Goal: Check status

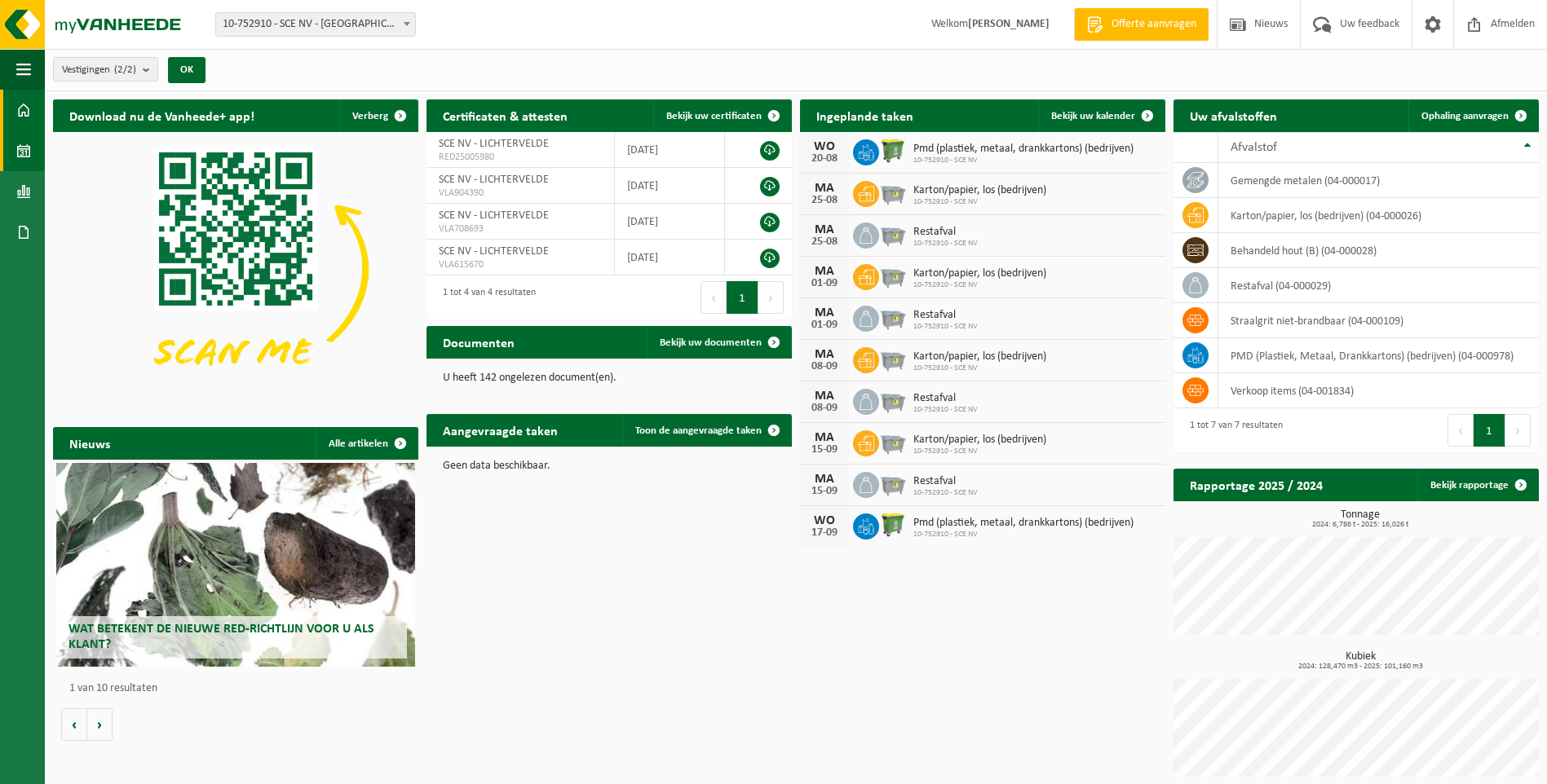
click at [22, 153] on span at bounding box center [24, 150] width 15 height 40
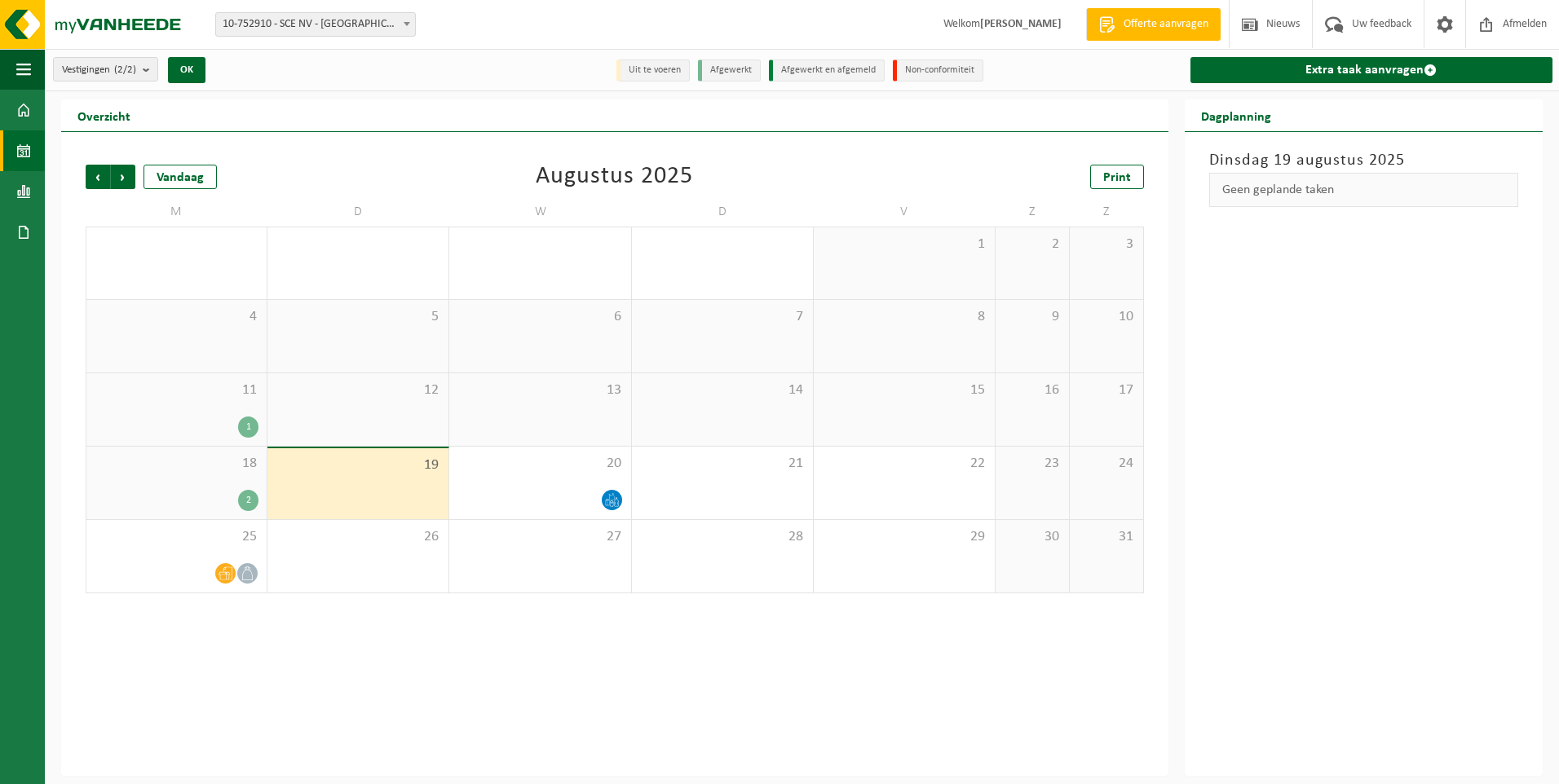
click at [246, 503] on div "2" at bounding box center [248, 501] width 21 height 21
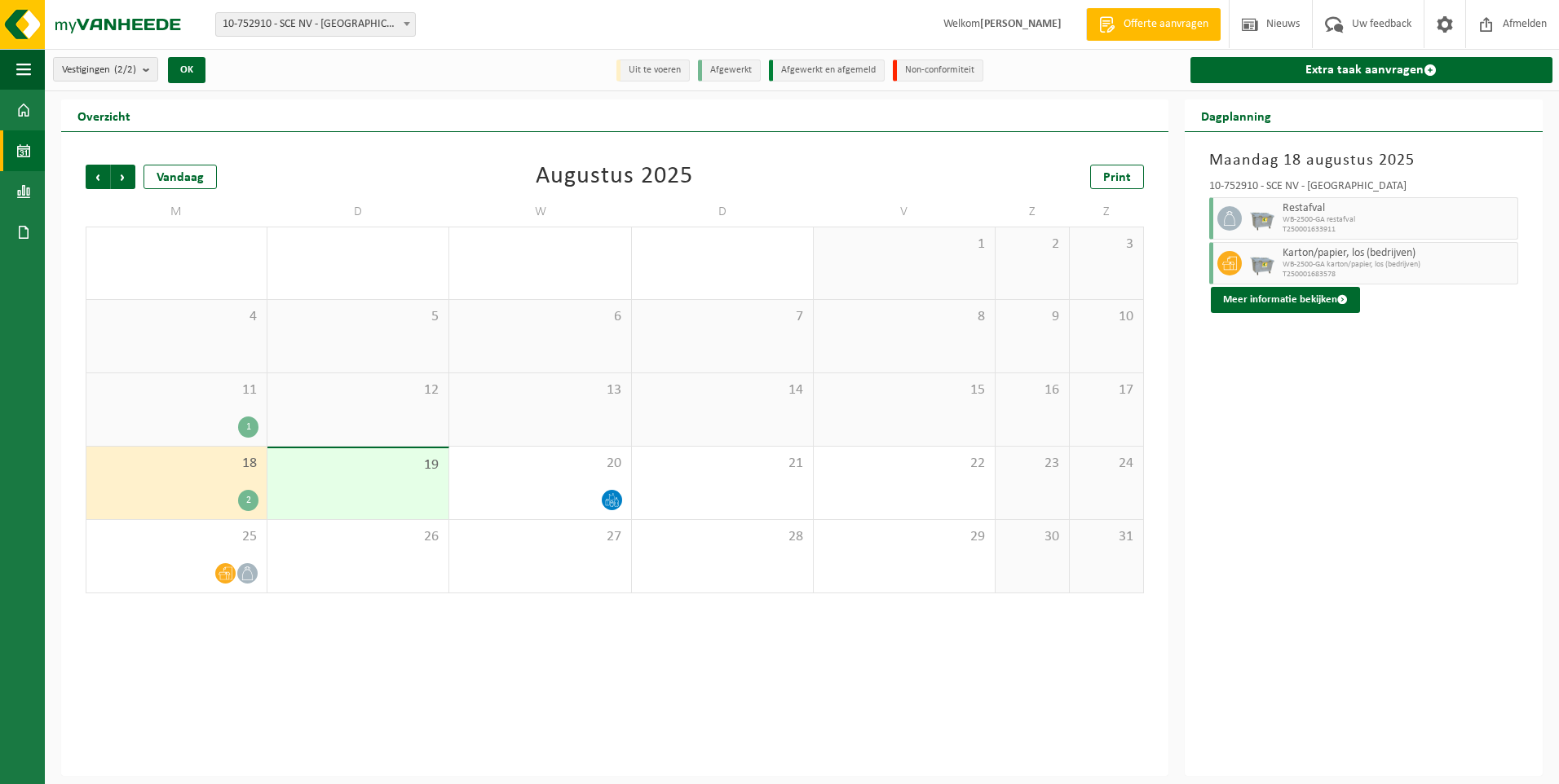
click at [244, 426] on div "1" at bounding box center [248, 427] width 21 height 21
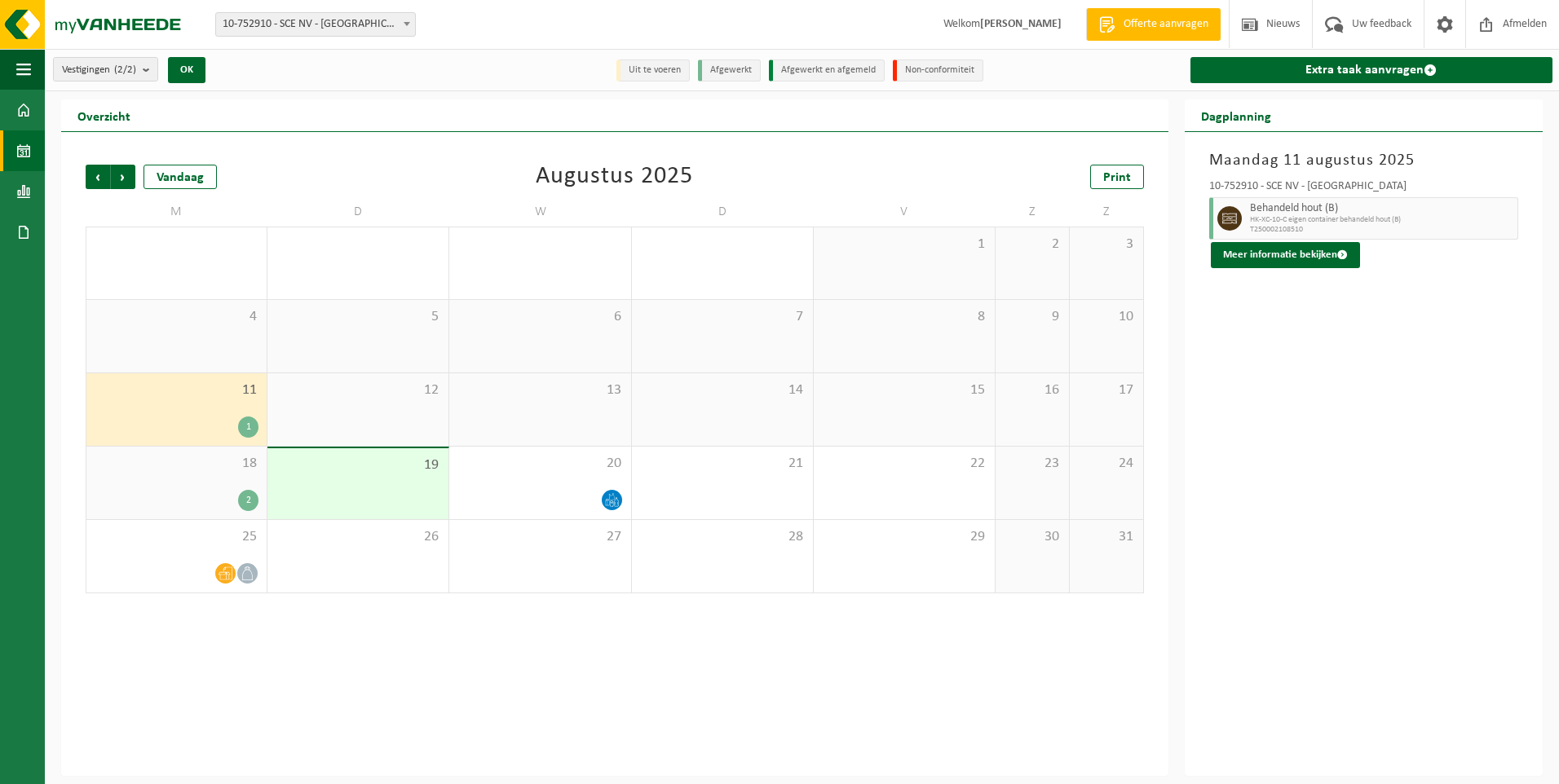
click at [248, 506] on div "2" at bounding box center [248, 501] width 21 height 21
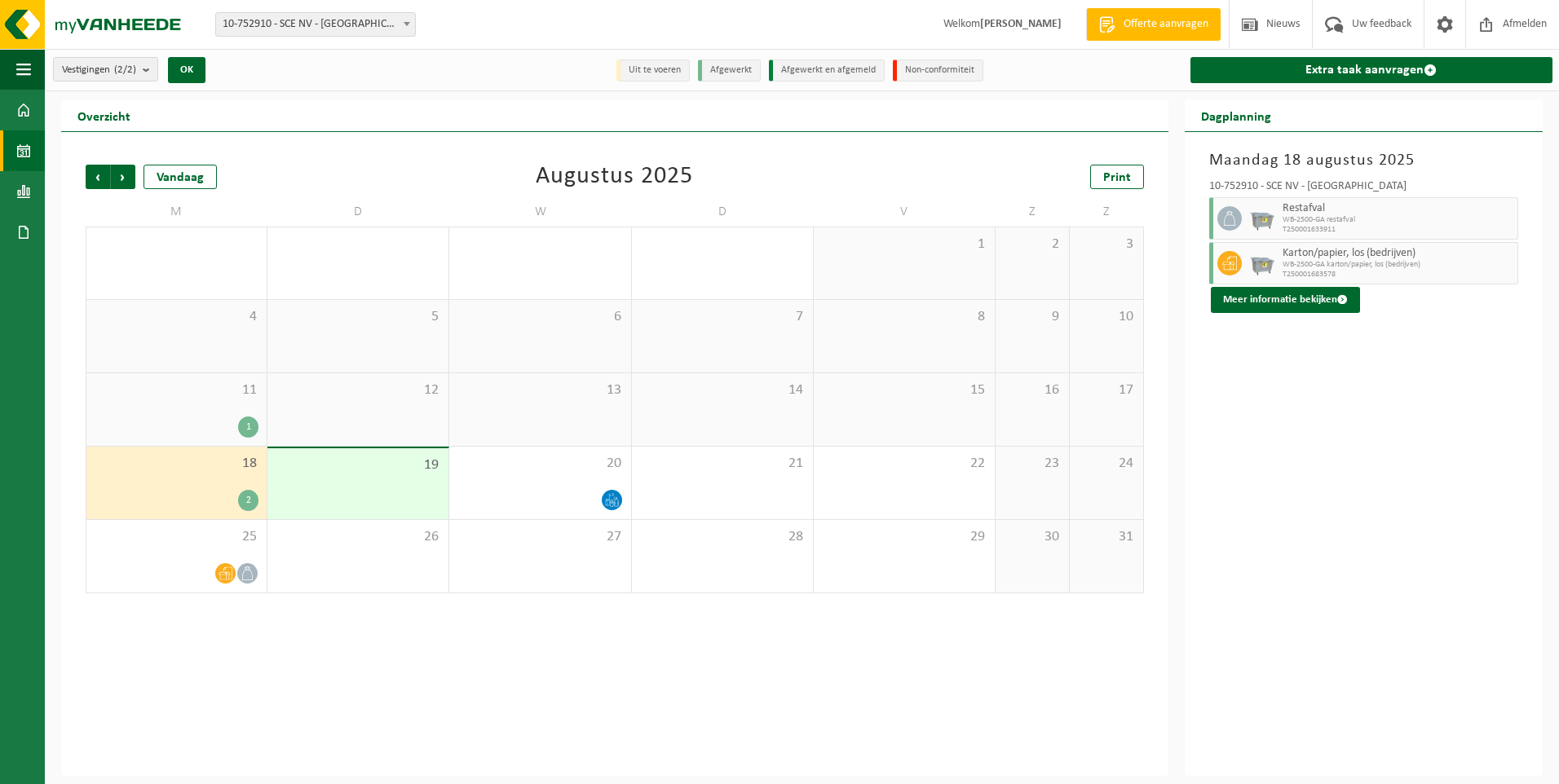
click at [366, 628] on div "Vorige Volgende Vandaag Augustus 2025 Print M D W D V Z Z 28 29 30 31 1 2 3 4 5…" at bounding box center [615, 454] width 1107 height 644
click at [549, 498] on div at bounding box center [539, 500] width 164 height 22
